Goal: Navigation & Orientation: Find specific page/section

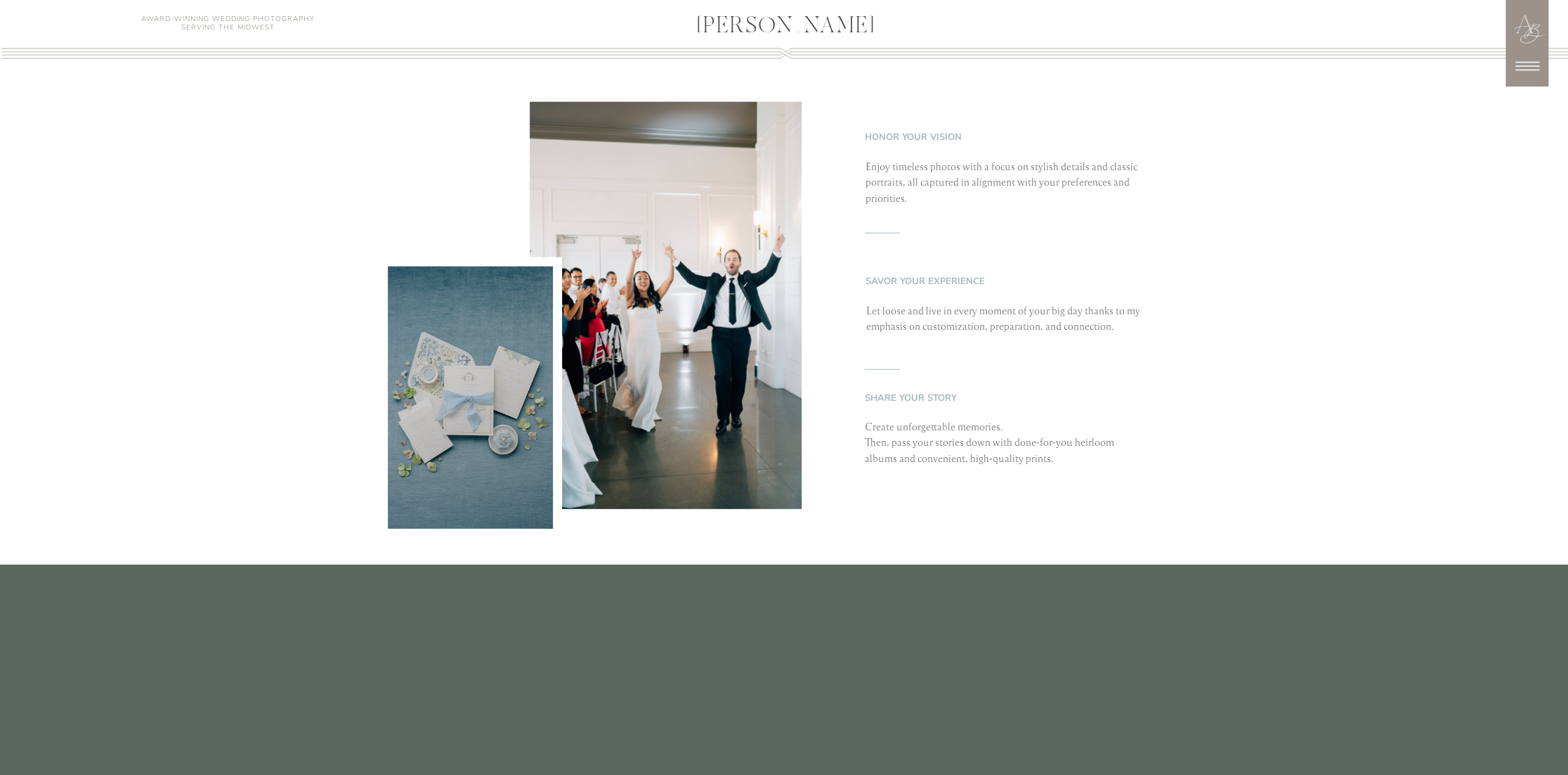
scroll to position [2319, 0]
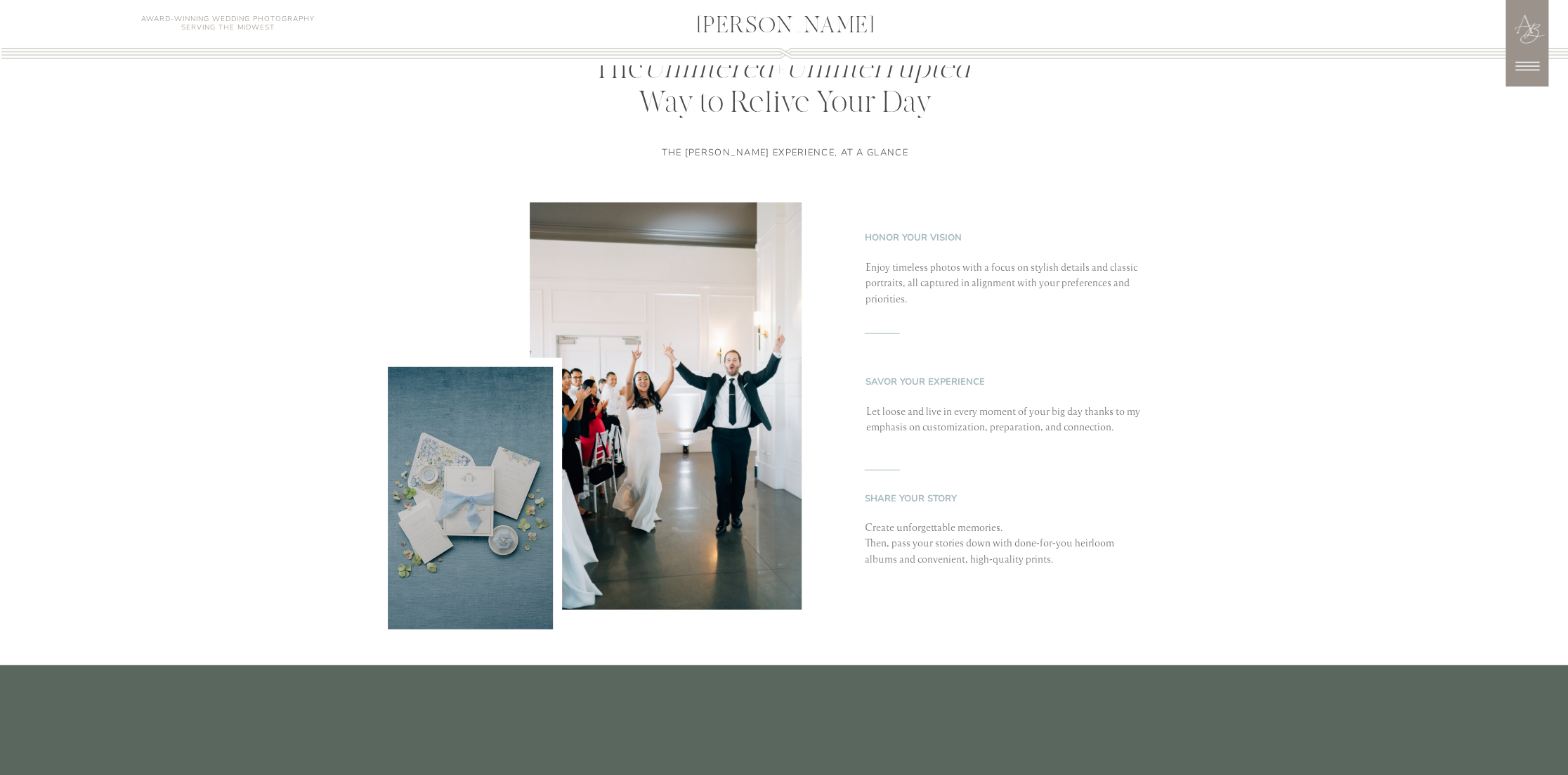
click at [1527, 71] on icon at bounding box center [1527, 66] width 35 height 35
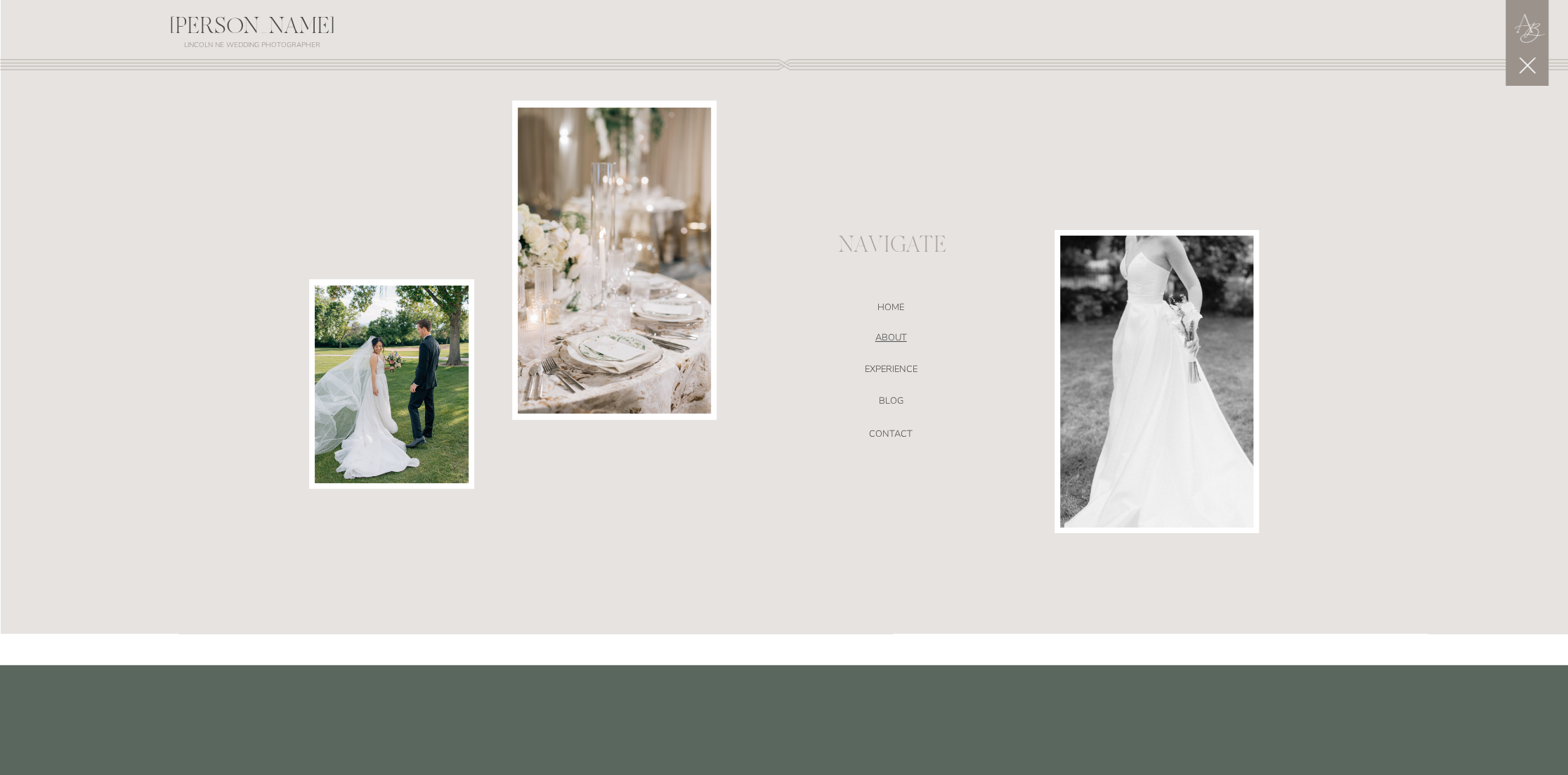
click at [888, 338] on nav "ABOUT" at bounding box center [890, 339] width 298 height 14
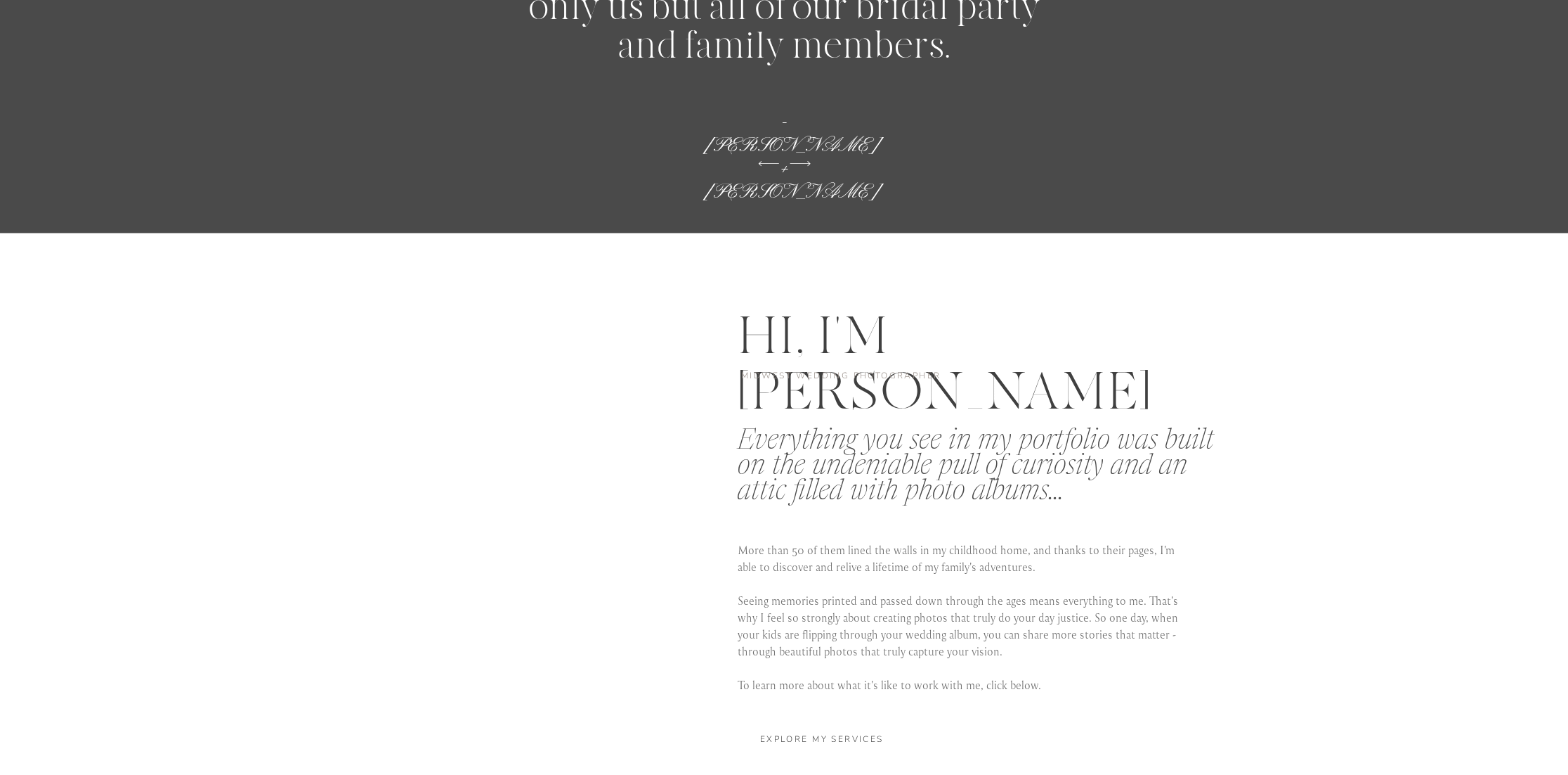
scroll to position [2460, 0]
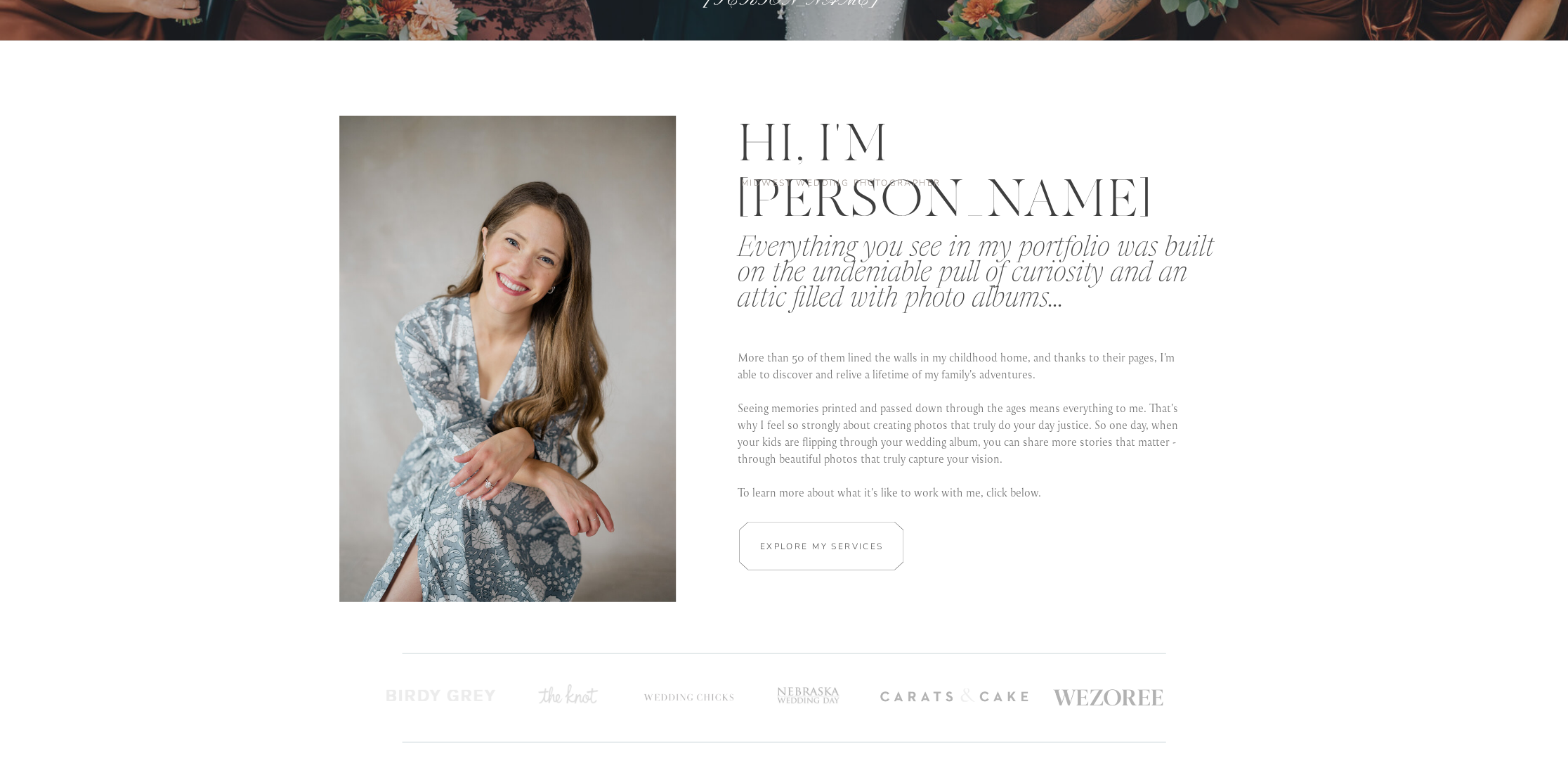
click at [844, 553] on h2 "Explore my services" at bounding box center [822, 545] width 133 height 13
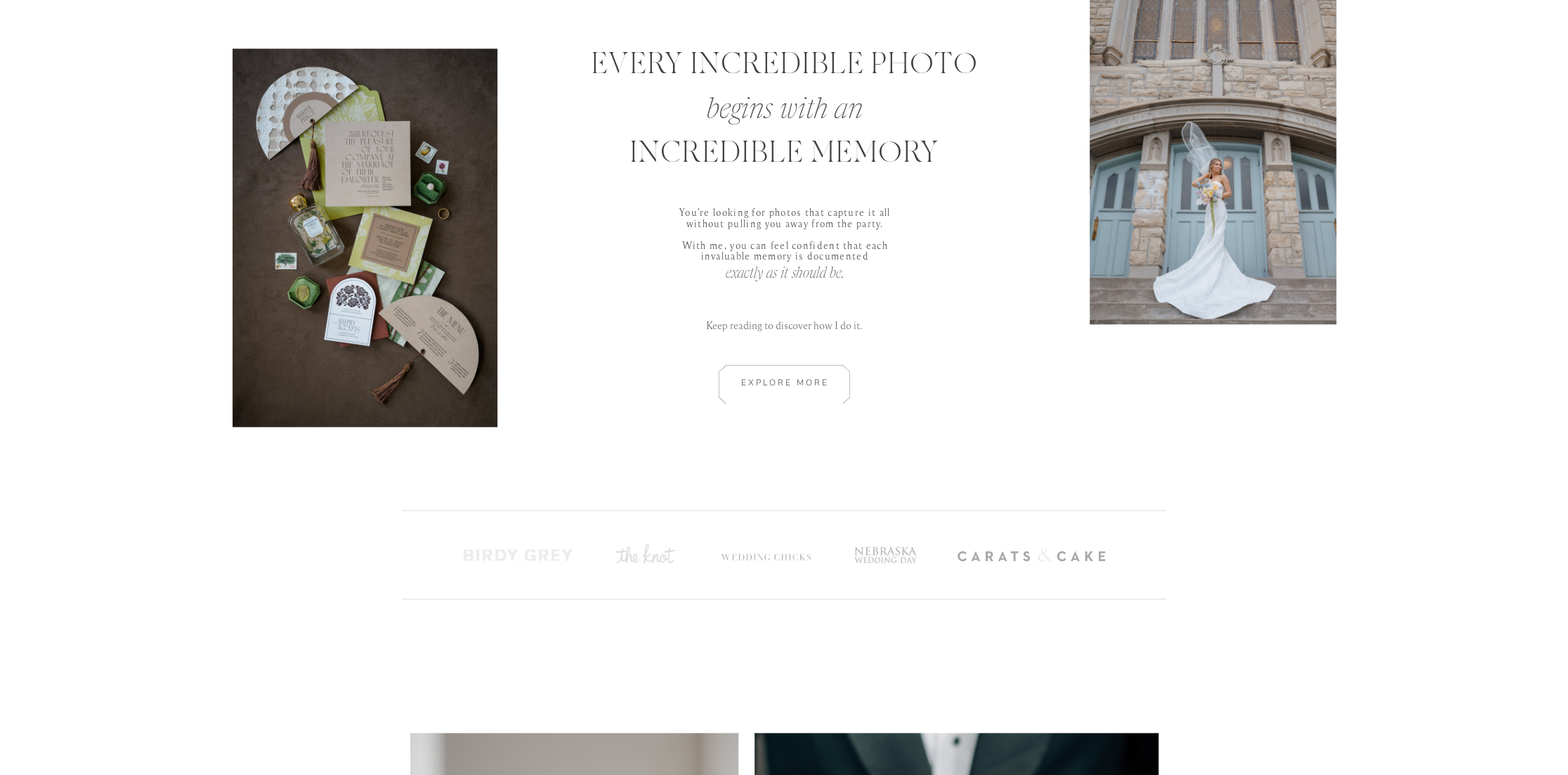
scroll to position [621, 0]
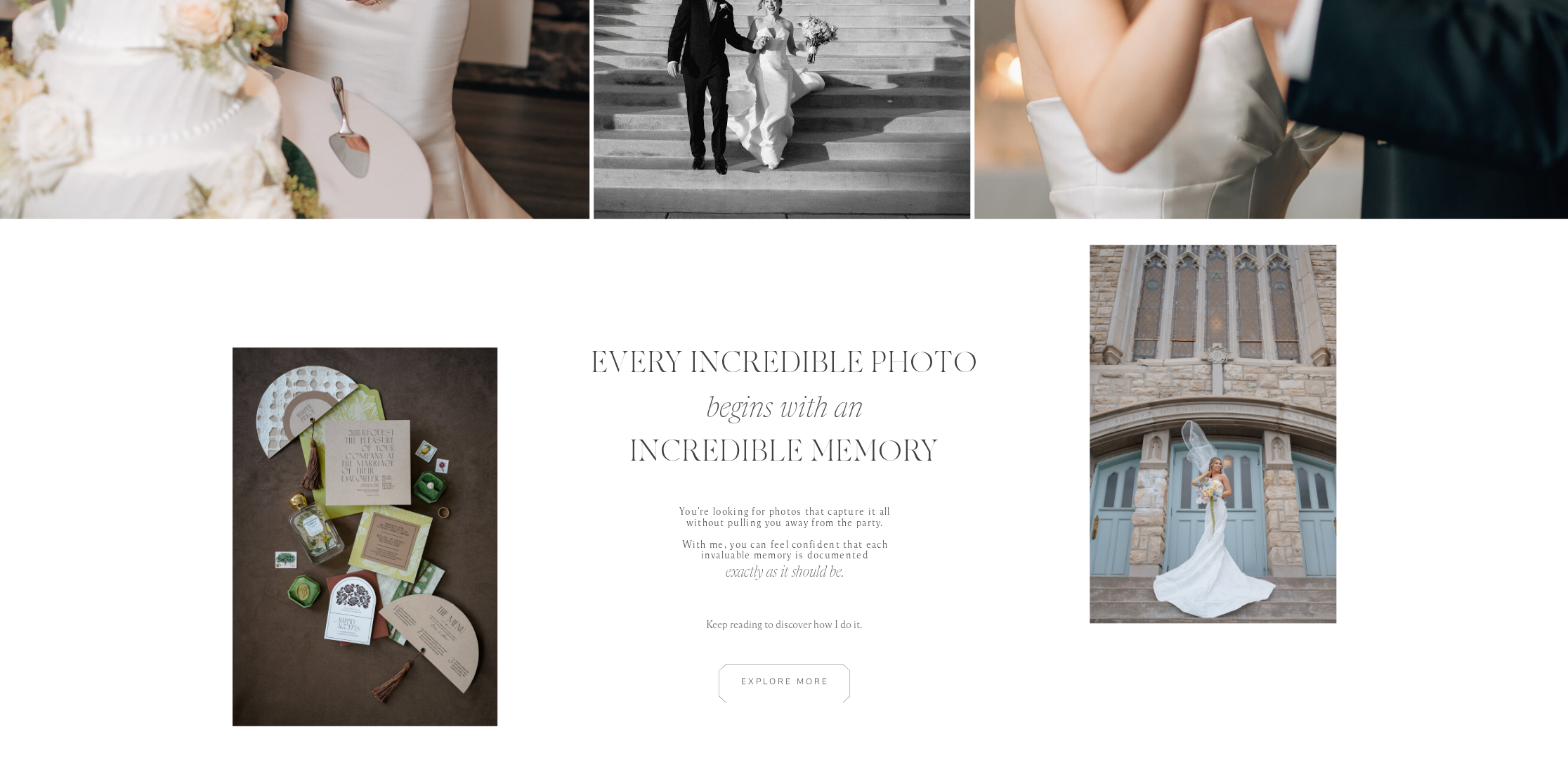
click at [780, 687] on div at bounding box center [784, 683] width 189 height 39
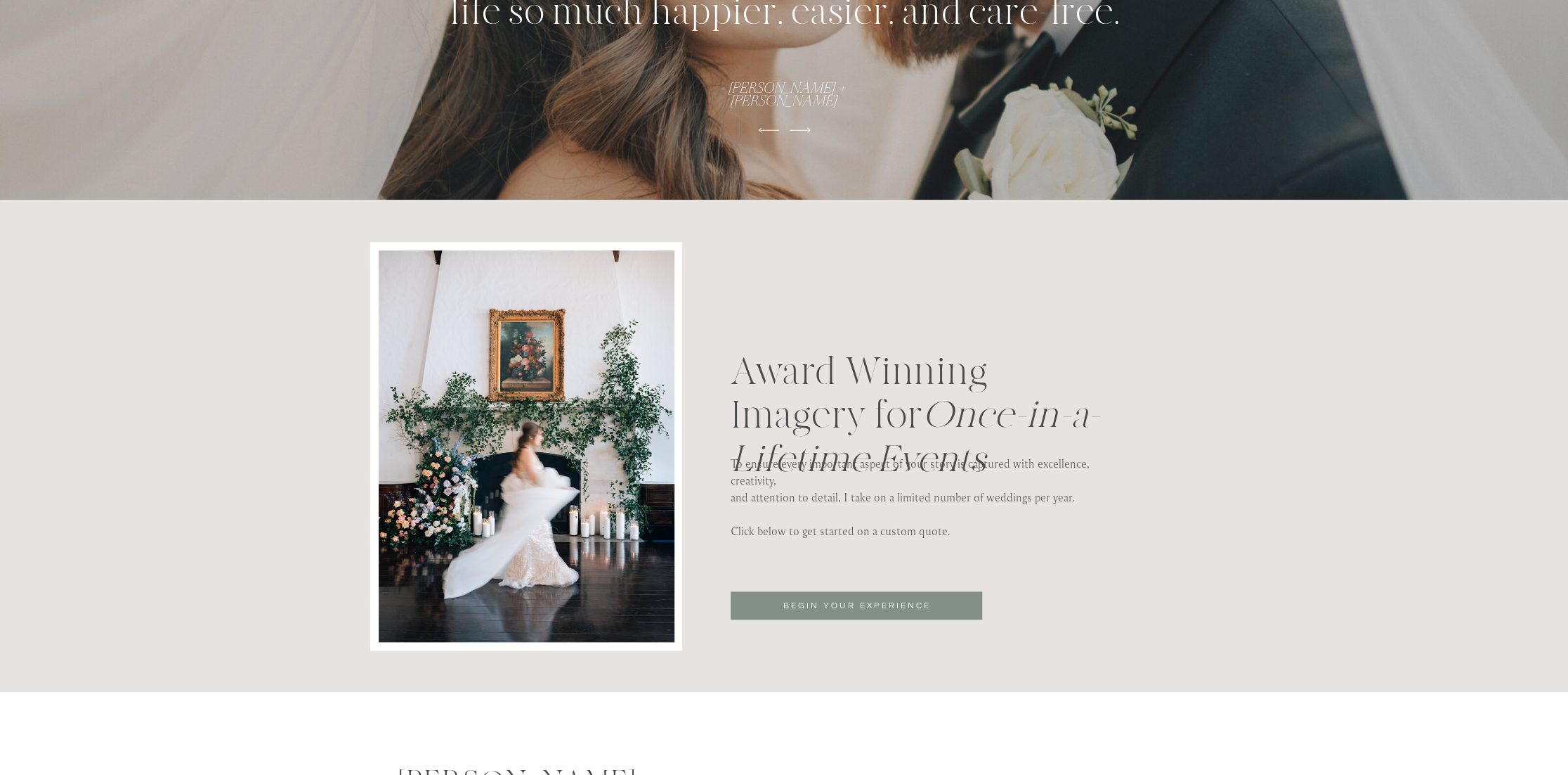
scroll to position [4778, 0]
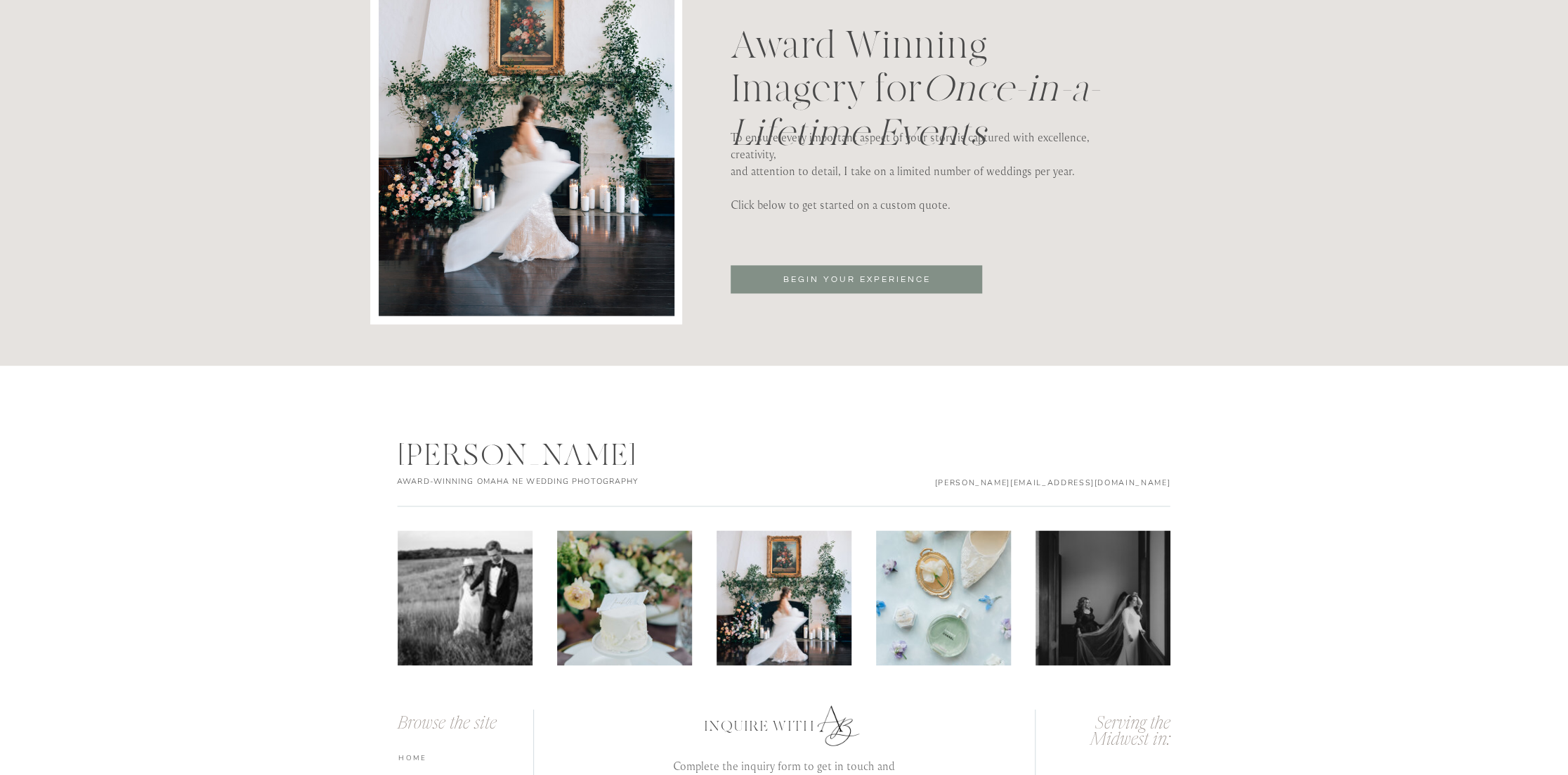
click at [837, 268] on div at bounding box center [856, 279] width 252 height 28
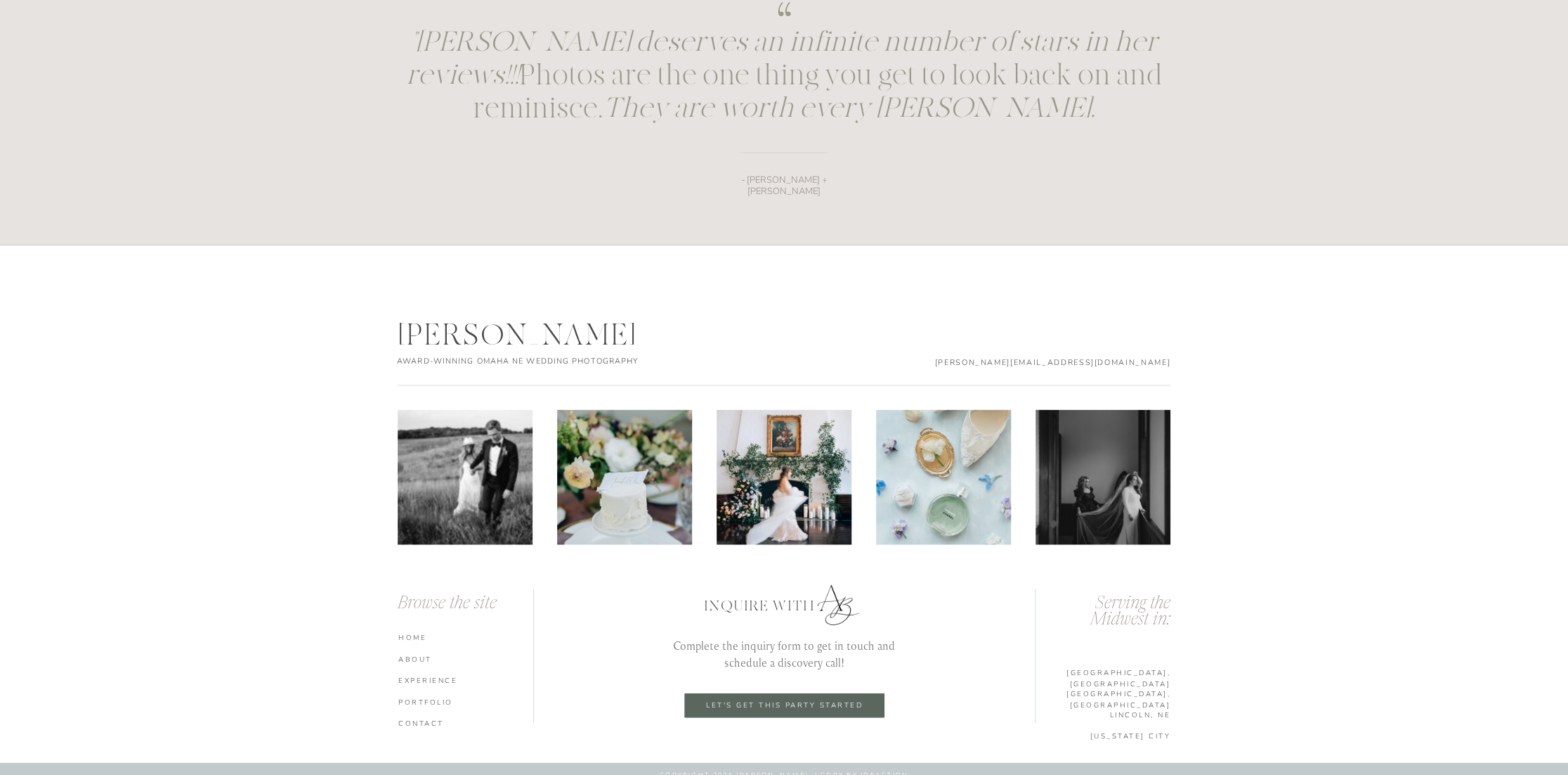
scroll to position [1950, 0]
